Goal: Navigation & Orientation: Find specific page/section

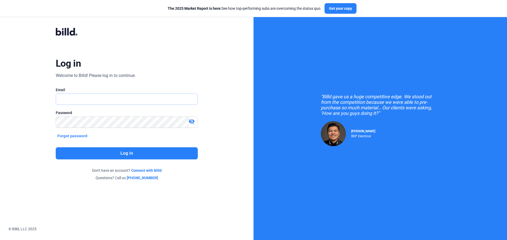
type input "[EMAIL_ADDRESS][DOMAIN_NAME]"
click at [138, 86] on div "Log in Welcome to Billd! Please log in to continue. Email [EMAIL_ADDRESS][DOMAI…" at bounding box center [126, 104] width 182 height 173
click at [109, 153] on button "Log in" at bounding box center [127, 154] width 142 height 12
